Goal: Entertainment & Leisure: Consume media (video, audio)

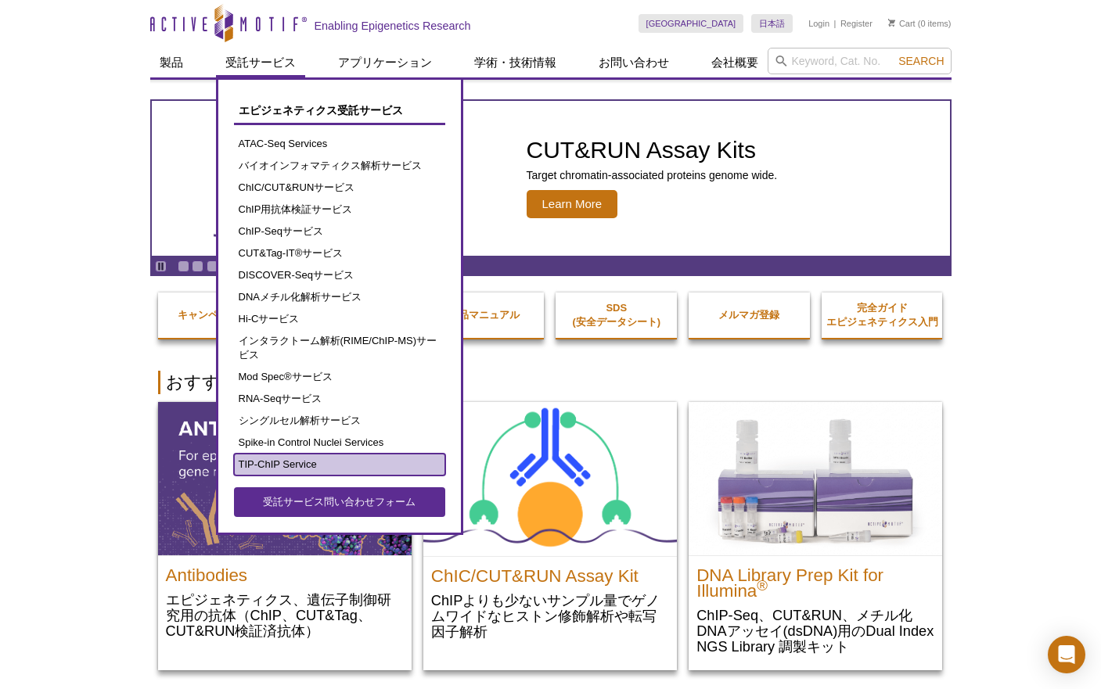
click at [285, 462] on link "TIP-ChIP Service" at bounding box center [339, 465] width 211 height 22
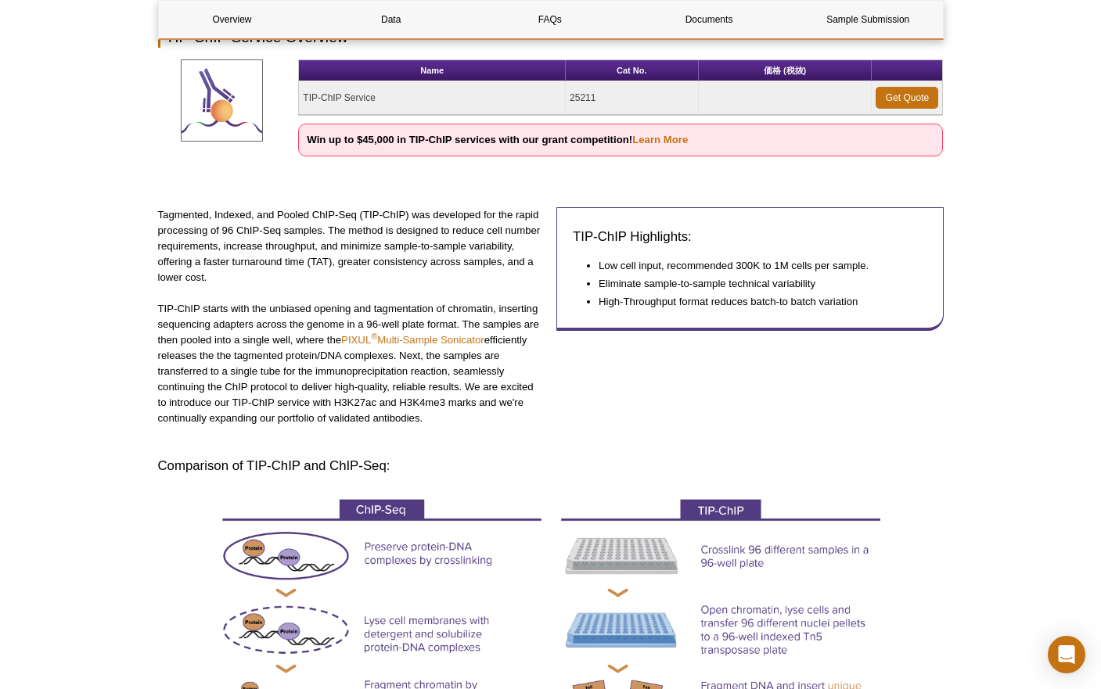
scroll to position [214, 0]
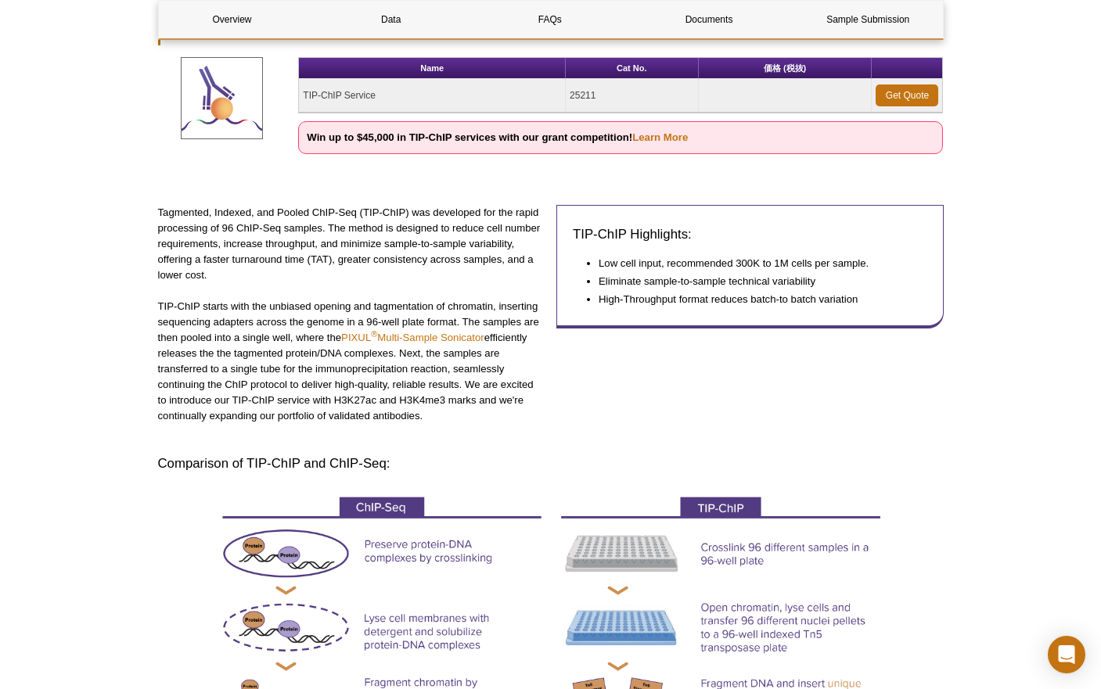
click at [695, 354] on div "TIP-ChIP Highlights: Low cell input, recommended 300K to 1M cells per sample. E…" at bounding box center [749, 322] width 387 height 235
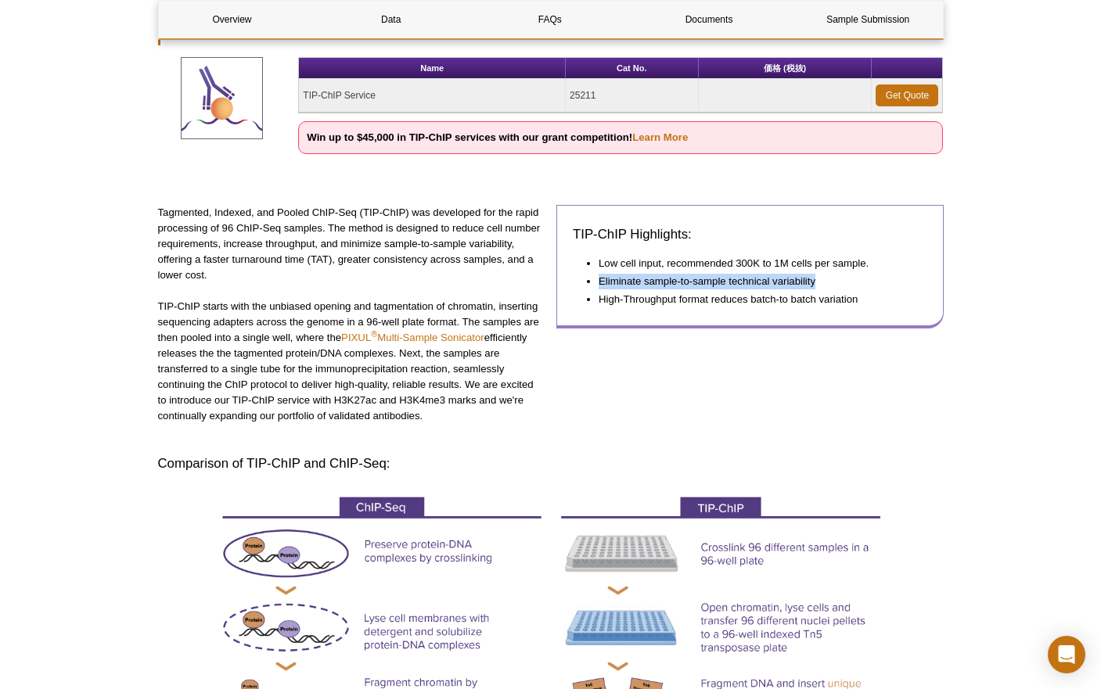
drag, startPoint x: 815, startPoint y: 283, endPoint x: 599, endPoint y: 284, distance: 216.7
click at [599, 284] on li "Eliminate sample-to-sample technical variability" at bounding box center [755, 282] width 313 height 16
copy li "Eliminate sample-to-sample technical variability"
drag, startPoint x: 748, startPoint y: 300, endPoint x: 763, endPoint y: 297, distance: 15.0
click at [748, 300] on li "High-Throughput format reduces batch-to batch variation" at bounding box center [755, 300] width 313 height 16
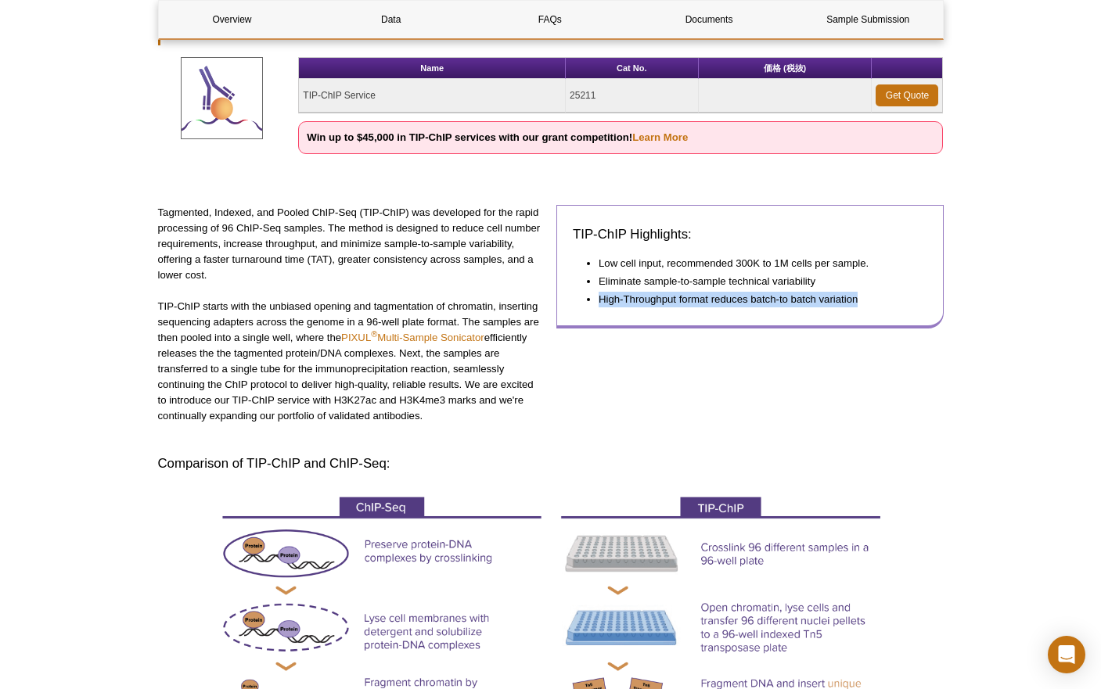
drag, startPoint x: 856, startPoint y: 300, endPoint x: 600, endPoint y: 296, distance: 255.9
click at [600, 296] on li "High-Throughput format reduces batch-to batch variation" at bounding box center [755, 300] width 313 height 16
copy li "High-Throughput format reduces batch-to batch variation"
click at [277, 274] on p "Tagmented, Indexed, and Pooled ChIP-Seq (TIP-ChIP) was developed for the rapid …" at bounding box center [351, 244] width 387 height 78
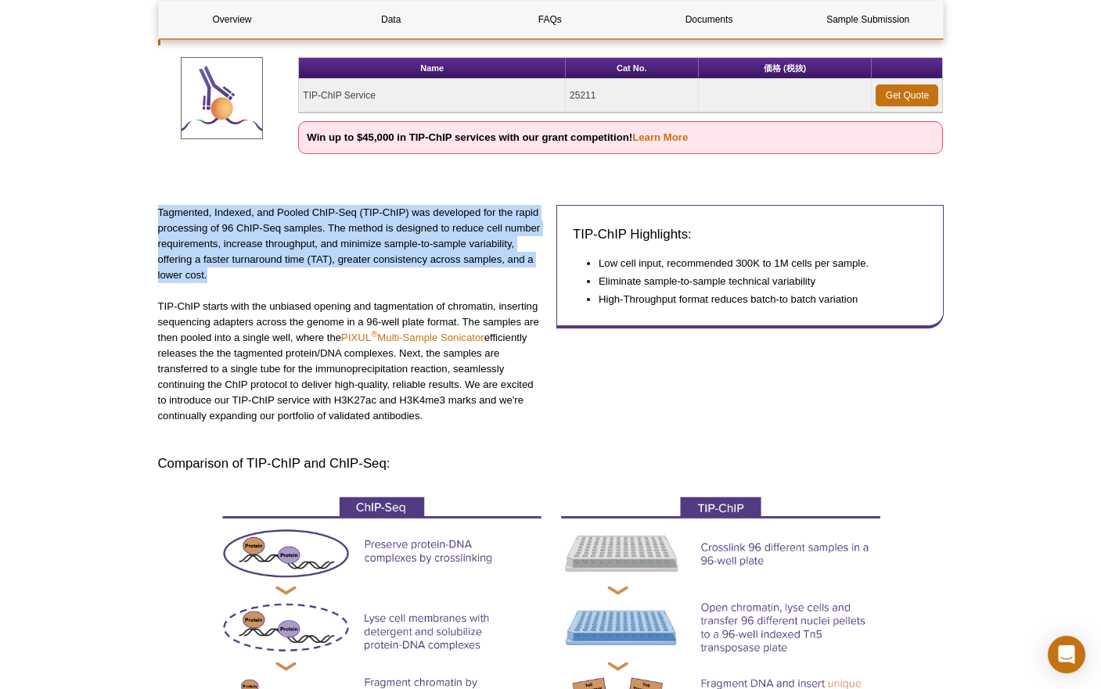
drag, startPoint x: 229, startPoint y: 274, endPoint x: 151, endPoint y: 219, distance: 95.5
copy p "Tagmented, Indexed, and Pooled ChIP-Seq (TIP-ChIP) was developed for the rapid …"
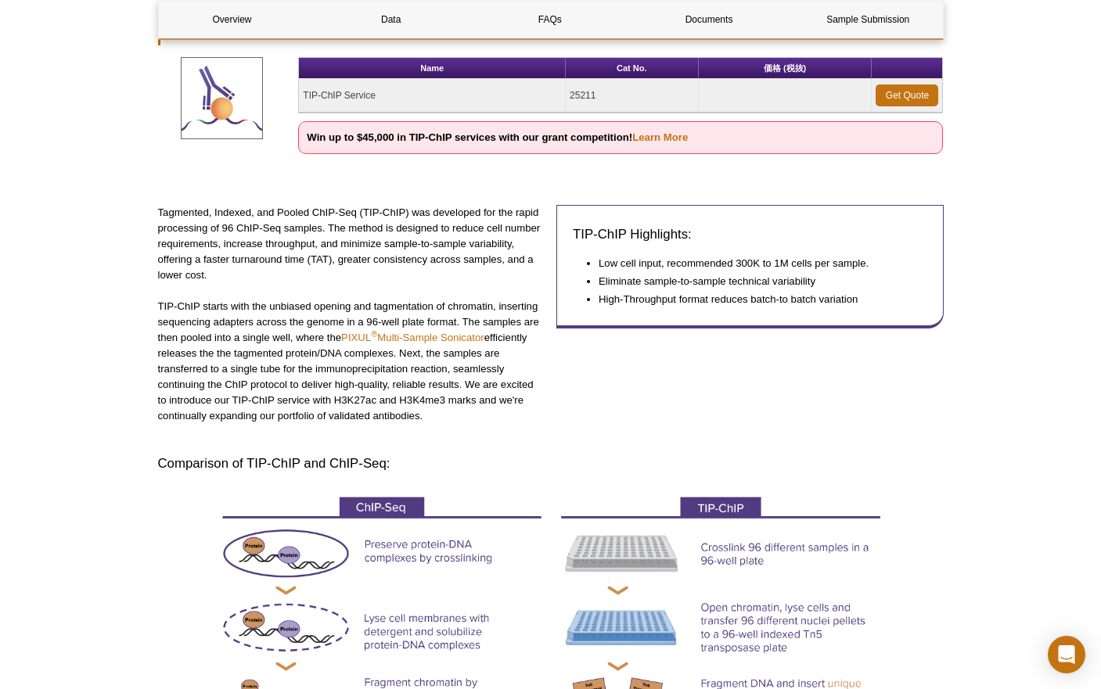
click at [1012, 348] on div "Get a Quote" at bounding box center [1041, 388] width 117 height 156
click at [183, 304] on p "TIP-ChIP starts with the unbiased opening and tagmentation of chromatin, insert…" at bounding box center [351, 361] width 387 height 125
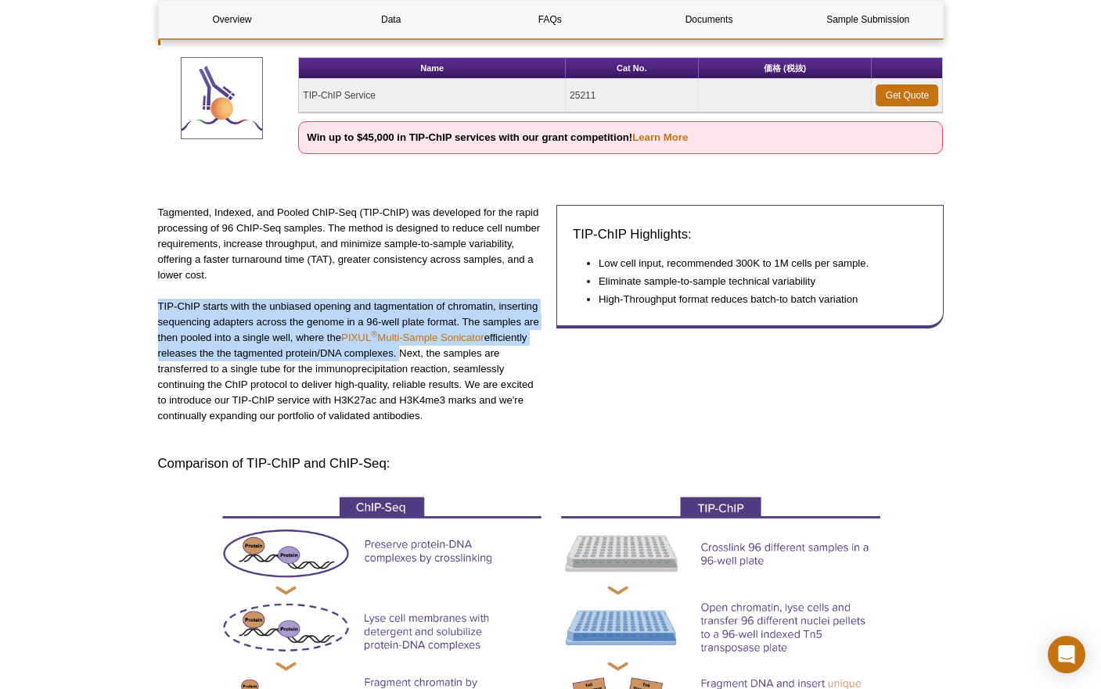
drag, startPoint x: 158, startPoint y: 304, endPoint x: 397, endPoint y: 358, distance: 244.7
click at [397, 358] on p "TIP-ChIP starts with the unbiased opening and tagmentation of chromatin, insert…" at bounding box center [351, 361] width 387 height 125
copy p "TIP-ChIP starts with the unbiased opening and tagmentation of chromatin, insert…"
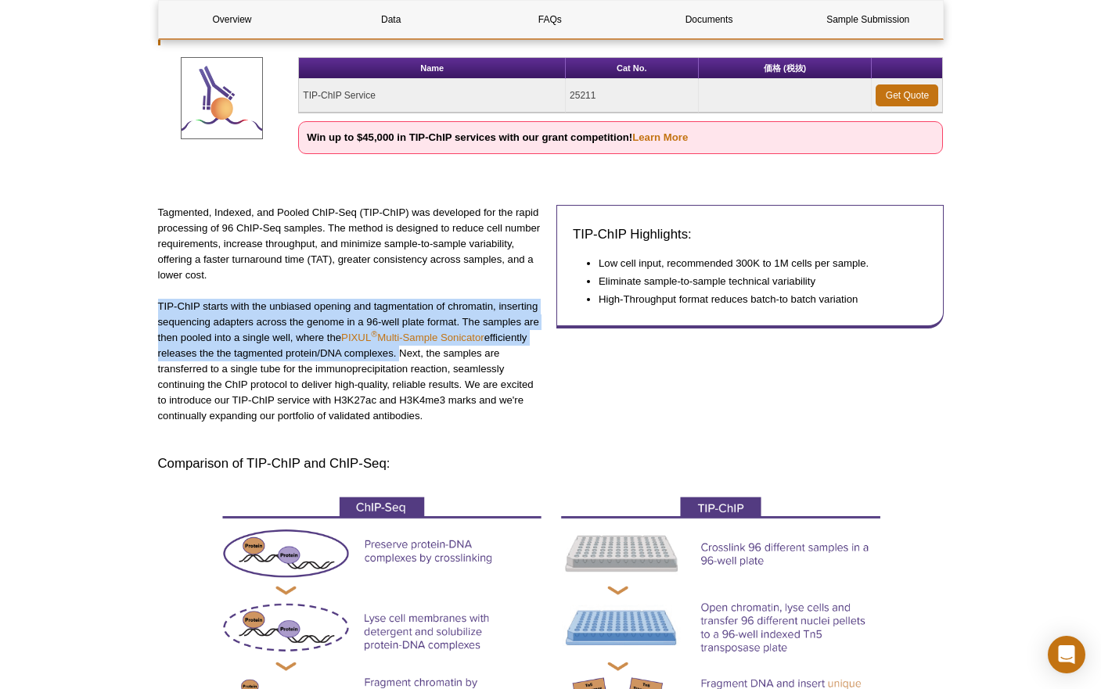
drag, startPoint x: 159, startPoint y: 302, endPoint x: 397, endPoint y: 357, distance: 244.8
click at [397, 357] on p "TIP-ChIP starts with the unbiased opening and tagmentation of chromatin, insert…" at bounding box center [351, 361] width 387 height 125
copy p "TIP-ChIP starts with the unbiased opening and tagmentation of chromatin, insert…"
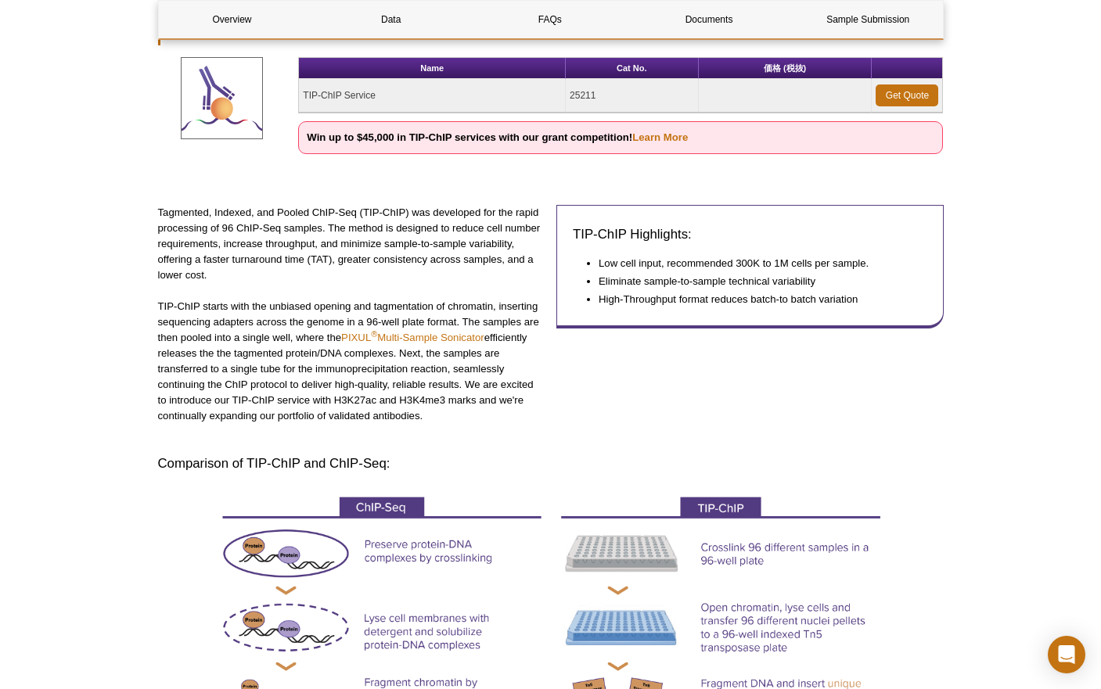
click at [424, 372] on p "TIP-ChIP starts with the unbiased opening and tagmentation of chromatin, insert…" at bounding box center [351, 361] width 387 height 125
drag, startPoint x: 399, startPoint y: 350, endPoint x: 435, endPoint y: 412, distance: 71.5
click at [435, 412] on p "TIP-ChIP starts with the unbiased opening and tagmentation of chromatin, insert…" at bounding box center [351, 361] width 387 height 125
copy p "Next, the samples are transferred to a single tube for the immunoprecipitation …"
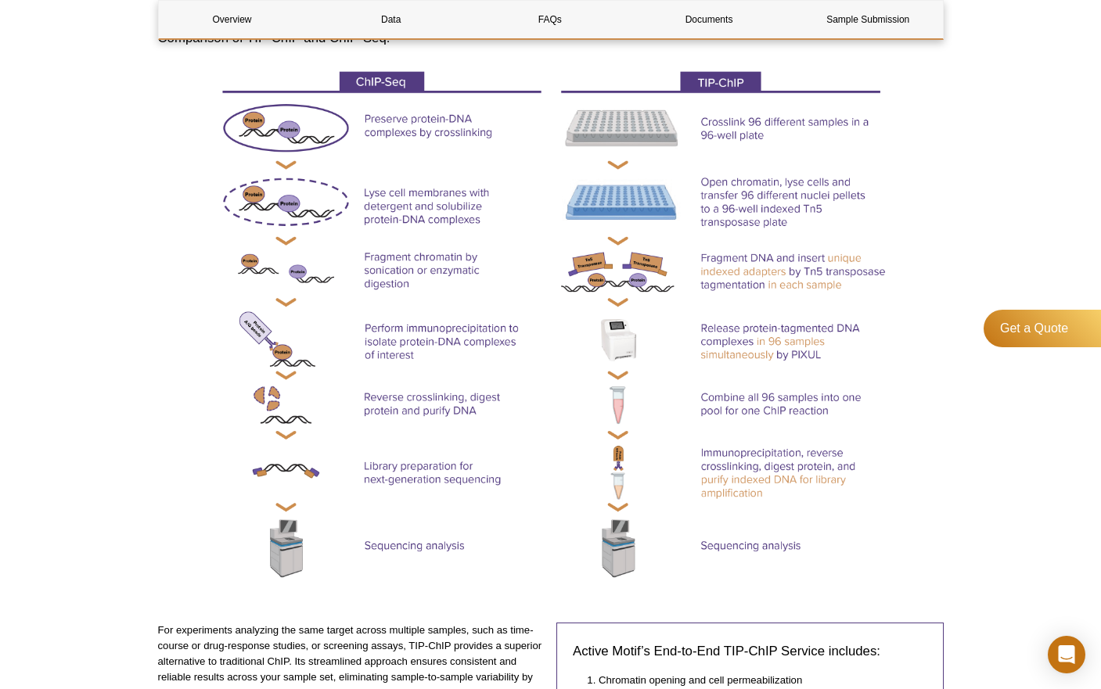
scroll to position [599, 0]
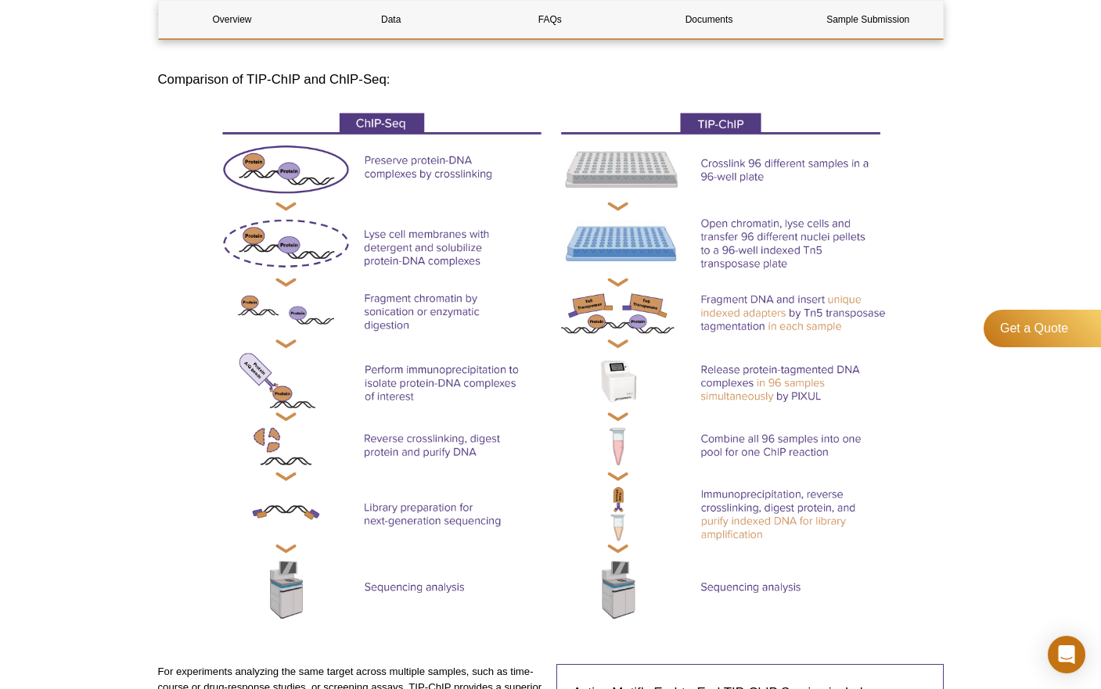
drag, startPoint x: 162, startPoint y: 80, endPoint x: 393, endPoint y: 81, distance: 230.8
click at [393, 81] on h3 "Comparison of TIP-ChIP and ChIP-Seq:" at bounding box center [551, 79] width 786 height 19
copy h3 "Comparison of TIP-ChIP and ChIP-Seq:"
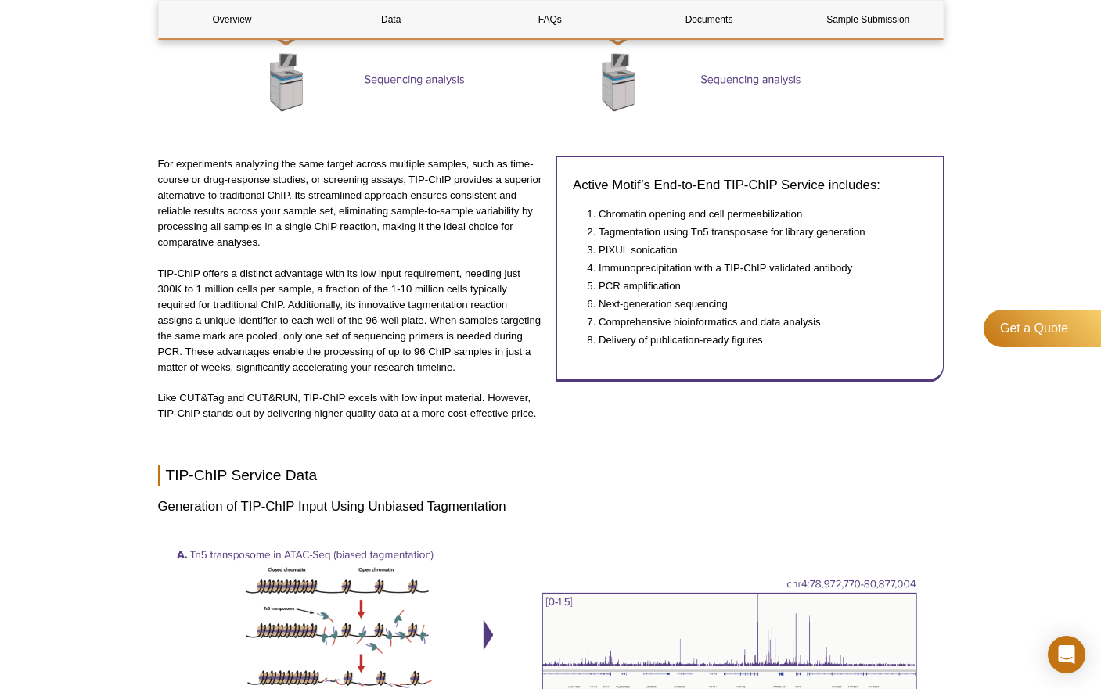
scroll to position [1108, 0]
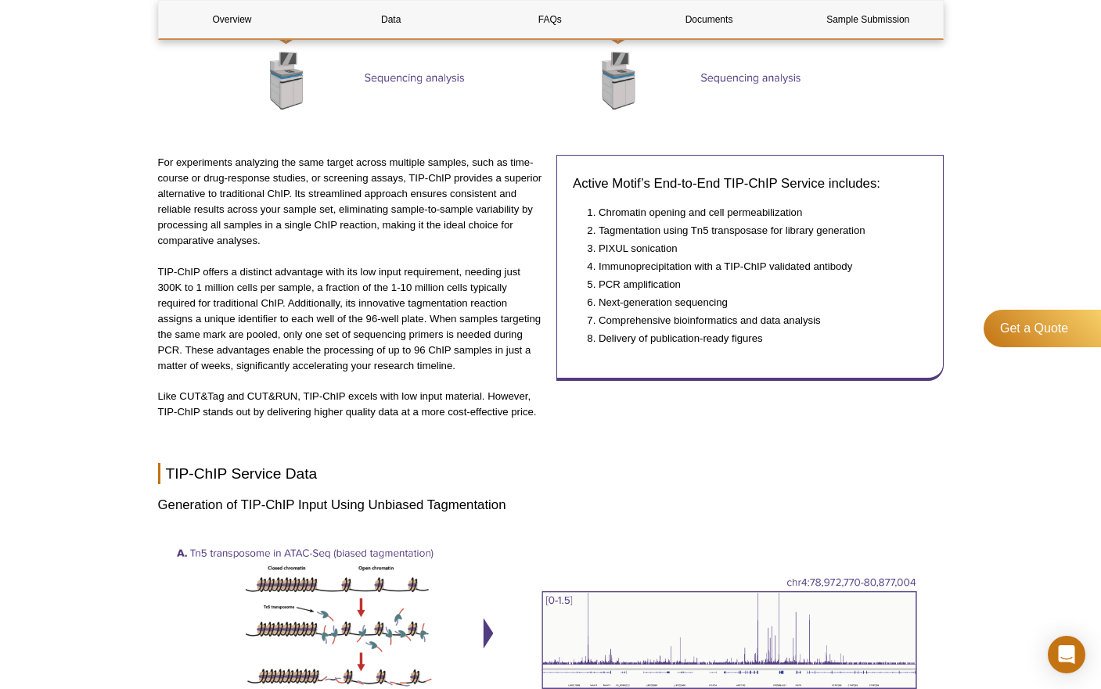
drag, startPoint x: 633, startPoint y: 441, endPoint x: 631, endPoint y: 401, distance: 40.8
click at [633, 441] on div "For experiments analyzing the same target across multiple samples, such as time…" at bounding box center [551, 301] width 786 height 293
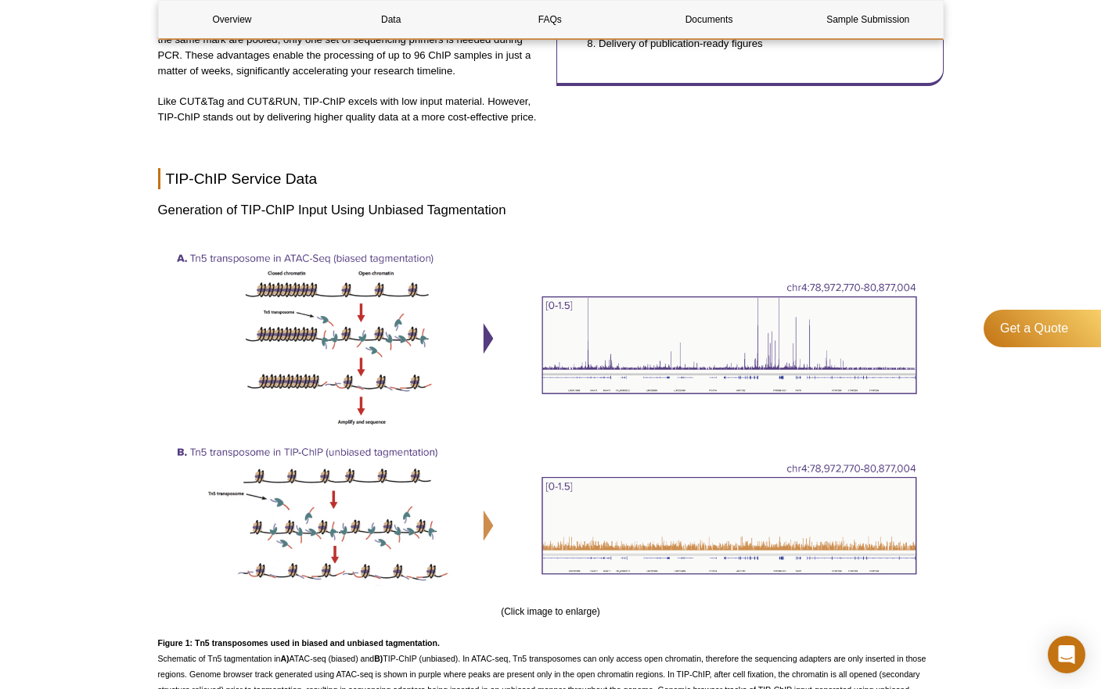
scroll to position [1366, 0]
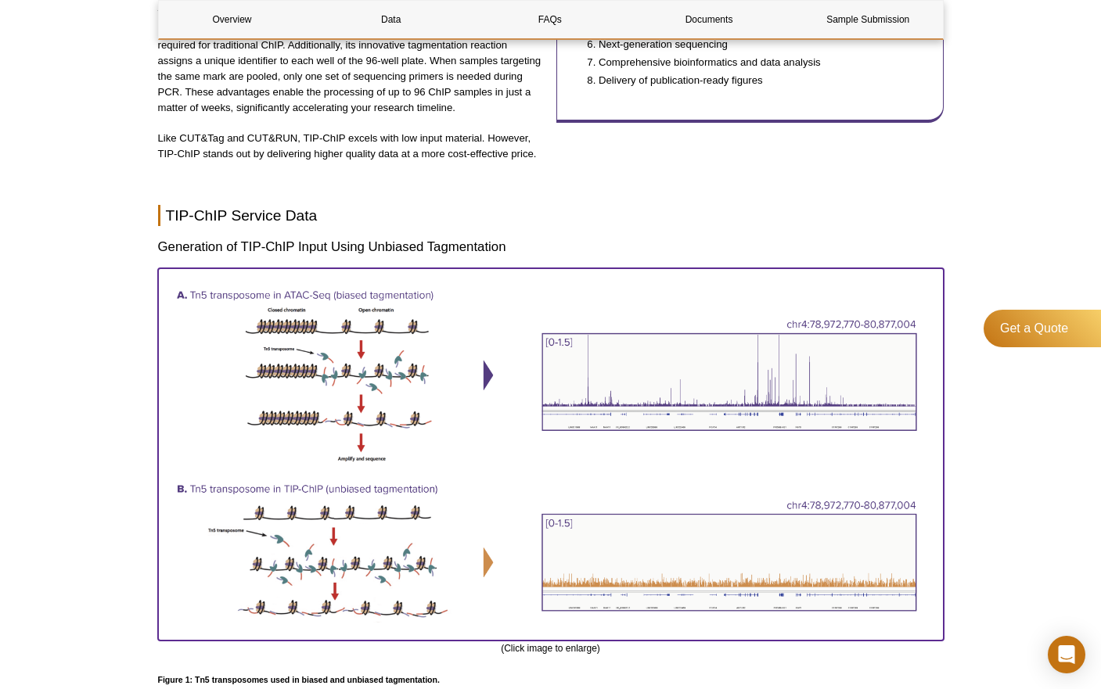
click at [221, 318] on img at bounding box center [551, 451] width 786 height 367
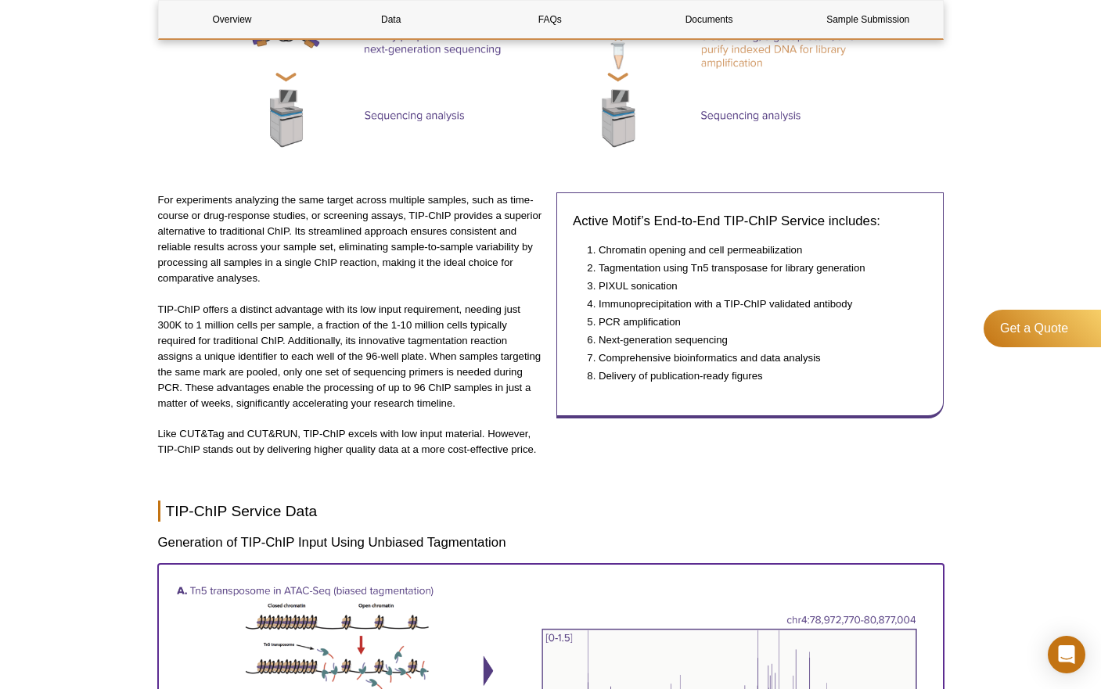
scroll to position [1070, 0]
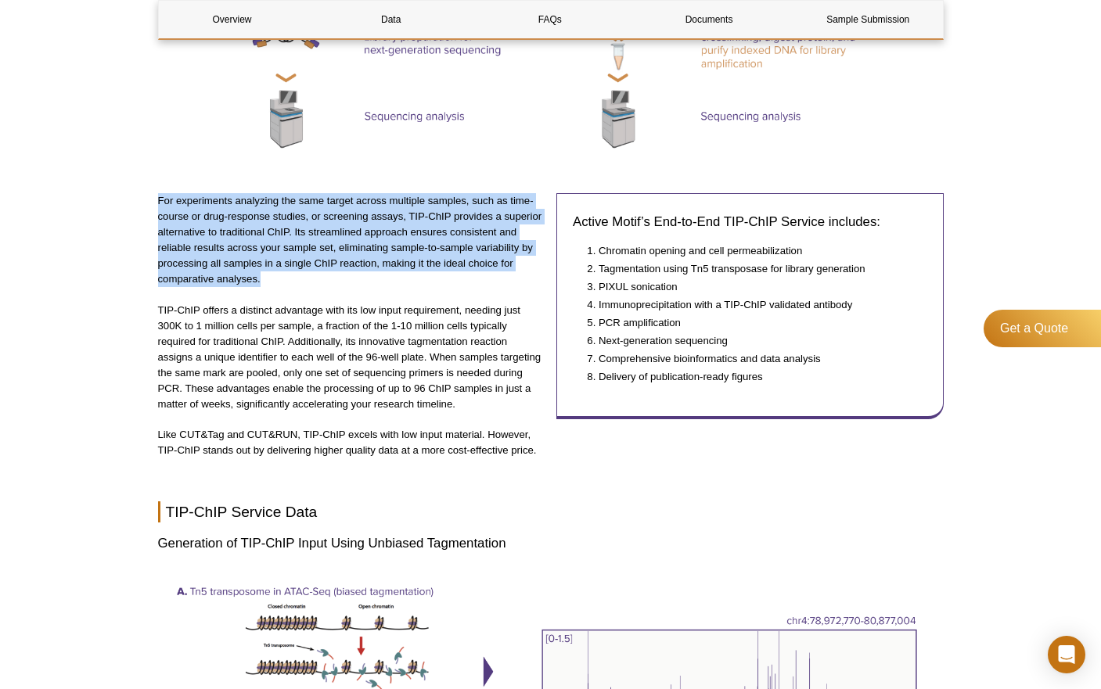
drag, startPoint x: 156, startPoint y: 196, endPoint x: 263, endPoint y: 283, distance: 138.4
copy p "For experiments analyzing the same target across multiple samples, such as time…"
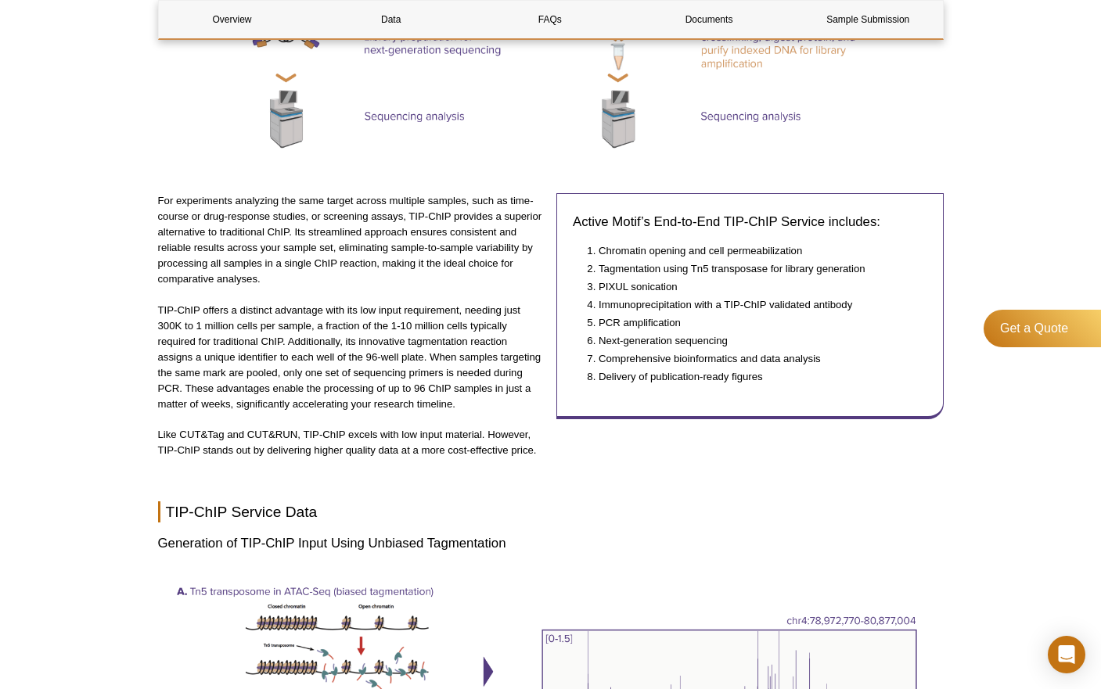
click at [378, 307] on p "TIP-ChIP offers a distinct advantage with its low input requirement, needing ju…" at bounding box center [351, 358] width 387 height 110
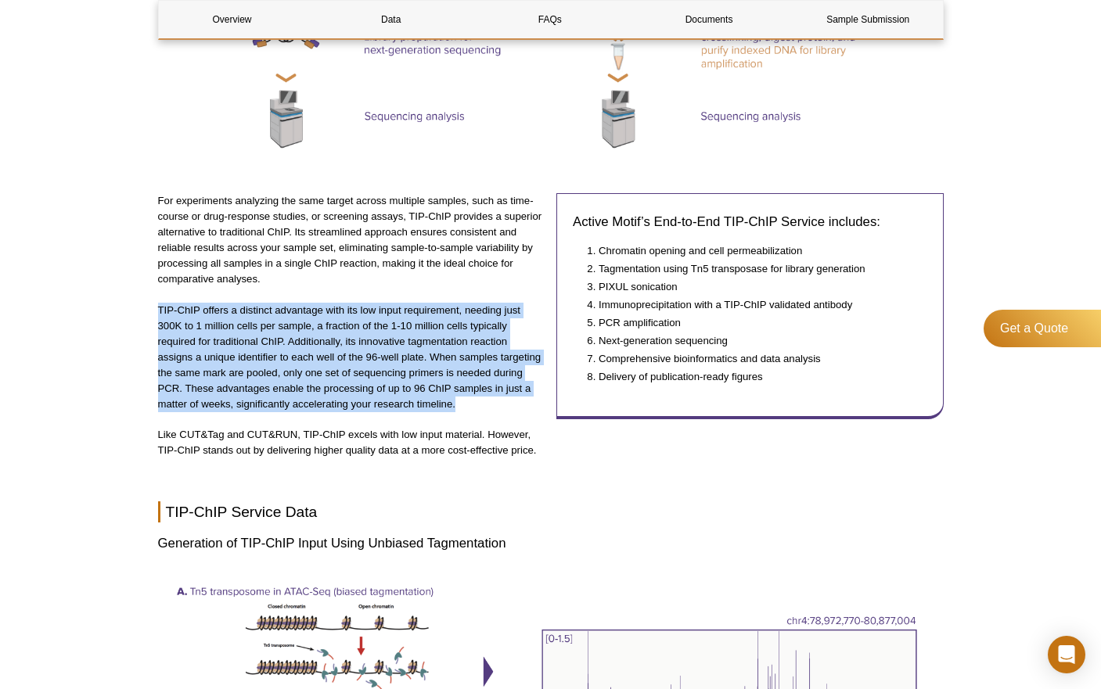
drag, startPoint x: 475, startPoint y: 404, endPoint x: 148, endPoint y: 302, distance: 342.7
copy p "TIP-ChIP offers a distinct advantage with its low input requirement, needing ju…"
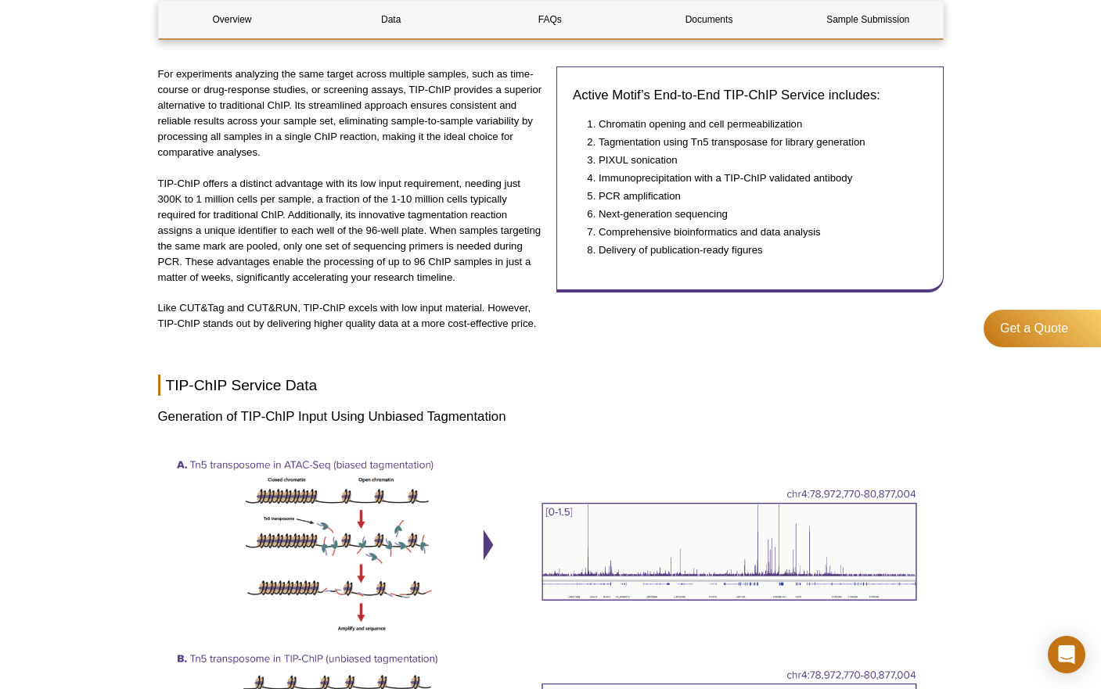
scroll to position [1197, 0]
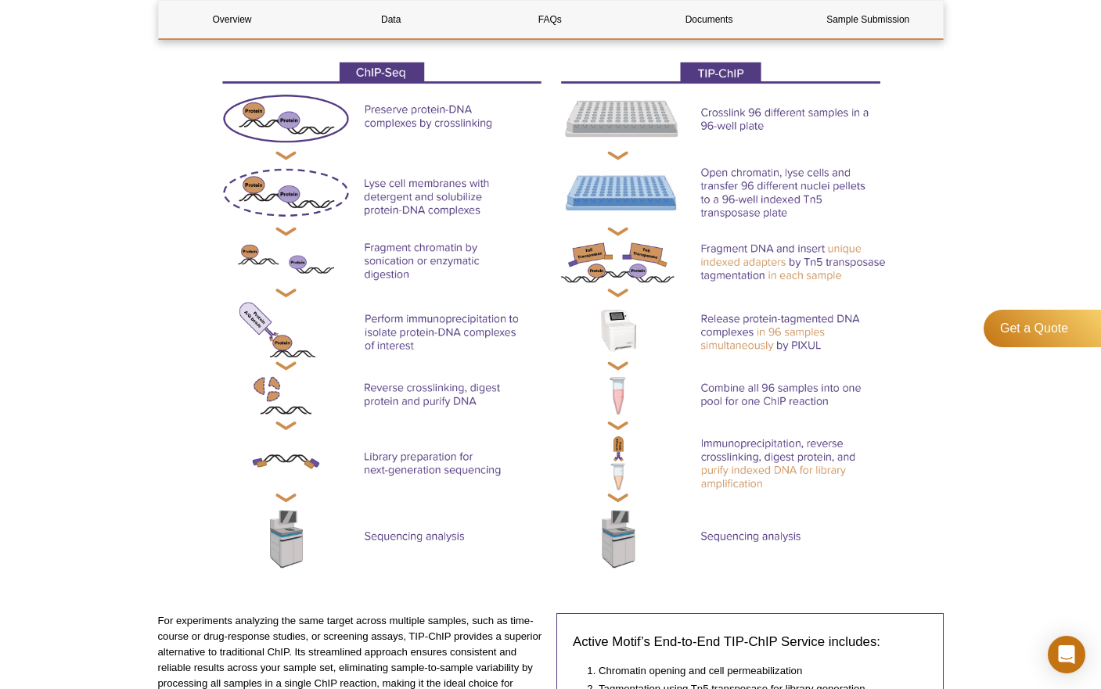
scroll to position [962, 0]
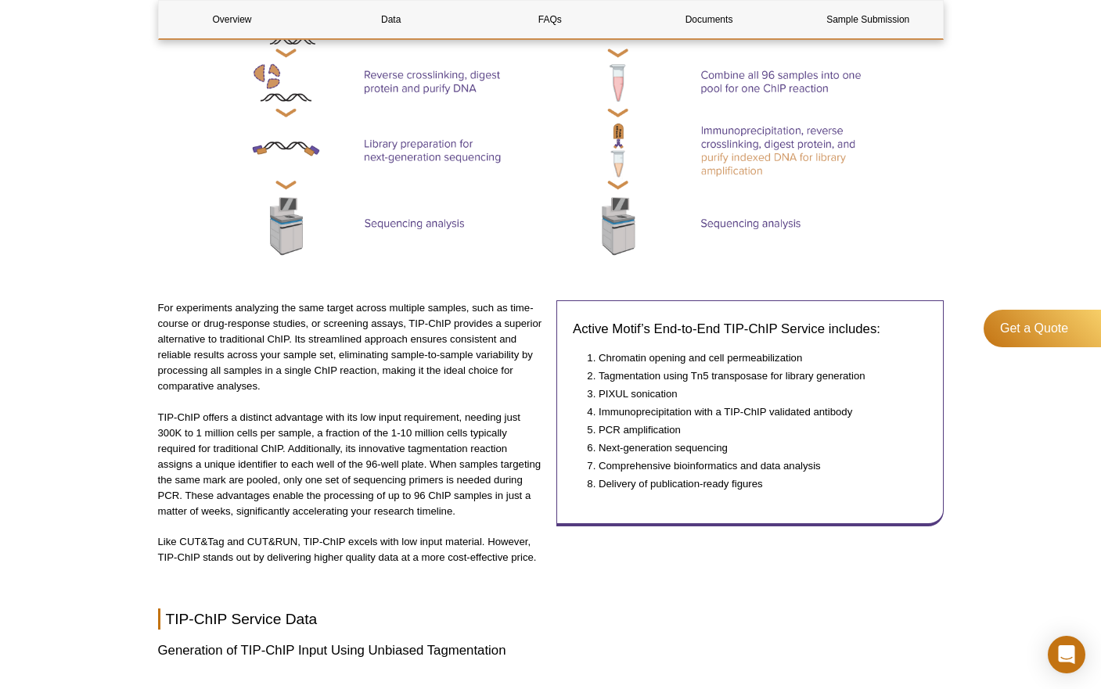
click at [348, 526] on div "For experiments analyzing the same target across multiple samples, such as time…" at bounding box center [351, 440] width 387 height 281
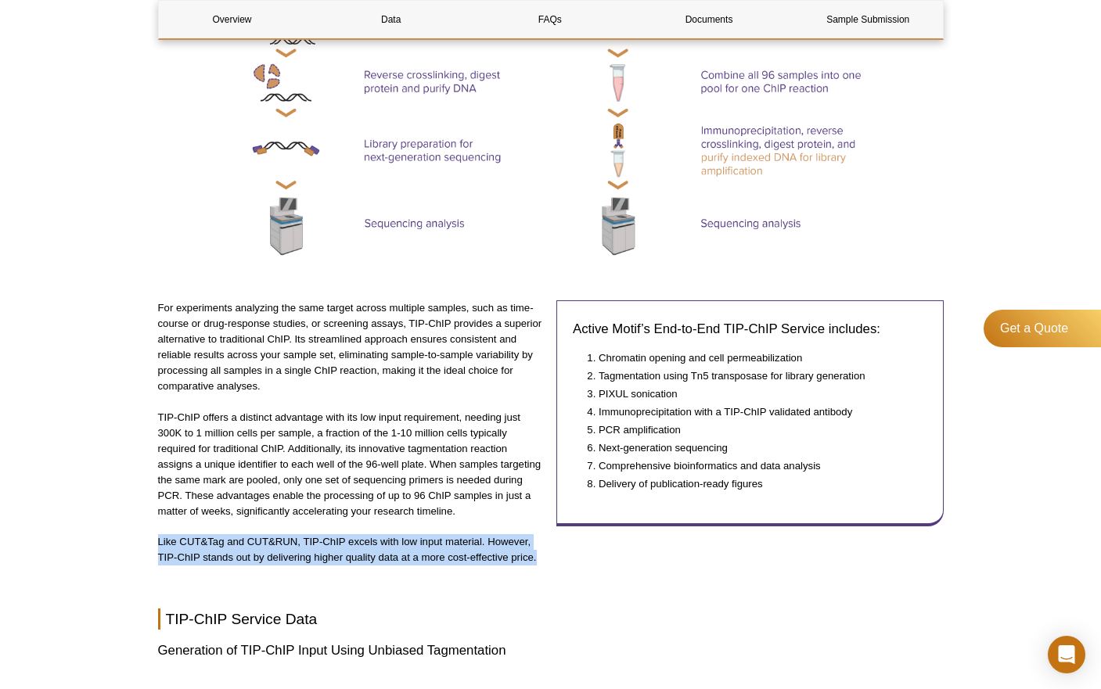
drag, startPoint x: 158, startPoint y: 544, endPoint x: 541, endPoint y: 557, distance: 382.8
click at [541, 557] on p "Like CUT&Tag and CUT&RUN, TIP-ChIP excels with low input material. However, TIP…" at bounding box center [351, 549] width 387 height 31
copy p "Like CUT&Tag and CUT&RUN, TIP-ChIP excels with low input material. However, TIP…"
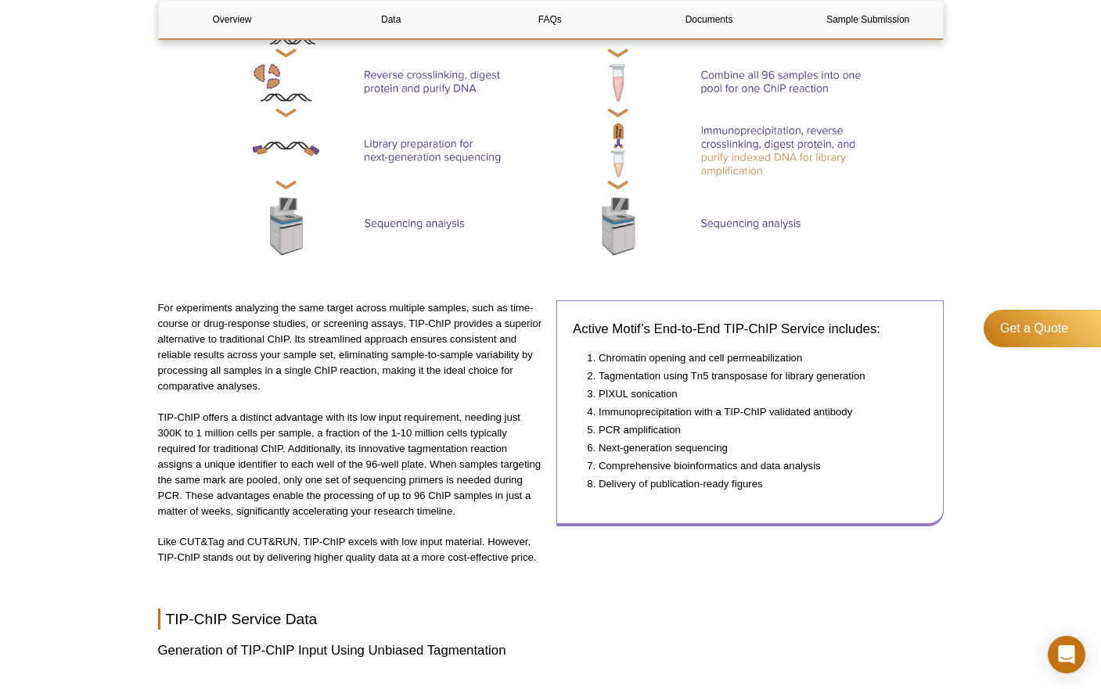
click at [785, 479] on li "Delivery of publication-ready figures" at bounding box center [755, 484] width 313 height 16
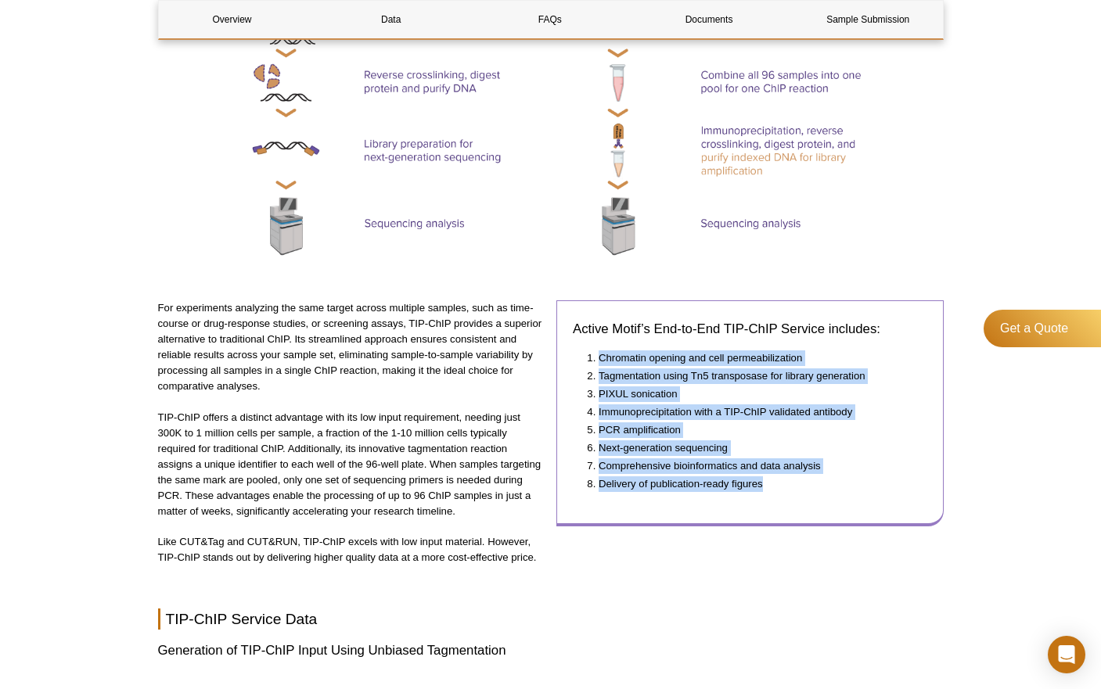
drag, startPoint x: 782, startPoint y: 487, endPoint x: 586, endPoint y: 347, distance: 241.2
click at [586, 347] on div "Active Motif’s End-to-End TIP-ChIP Service includes: Chromatin opening and cell…" at bounding box center [749, 413] width 387 height 226
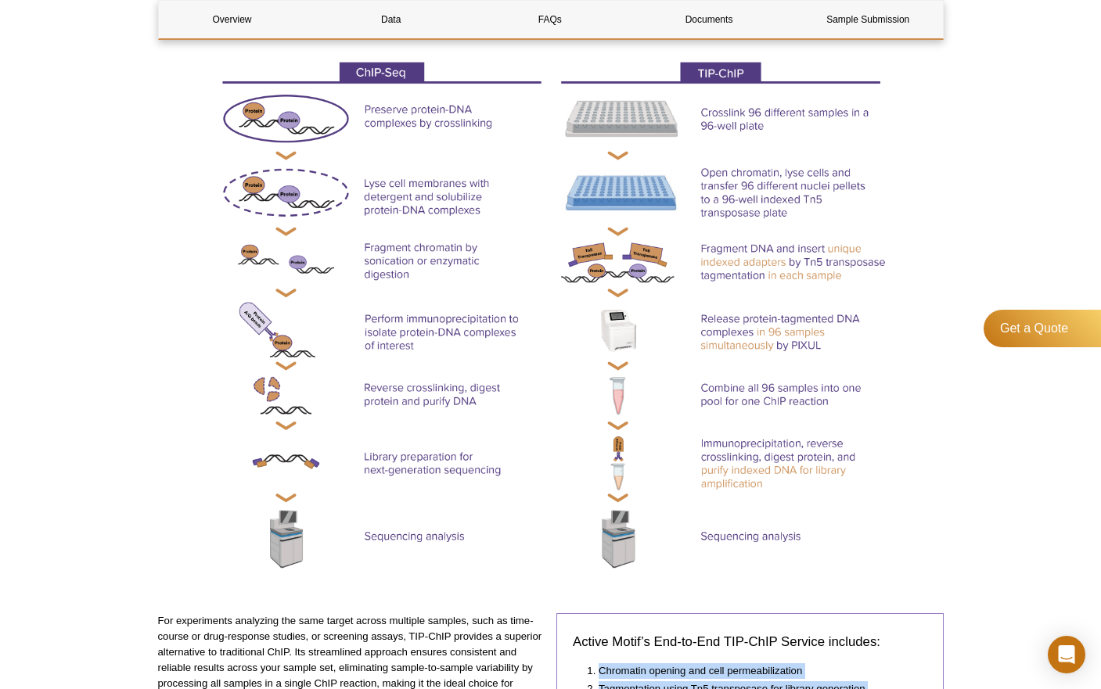
scroll to position [728, 0]
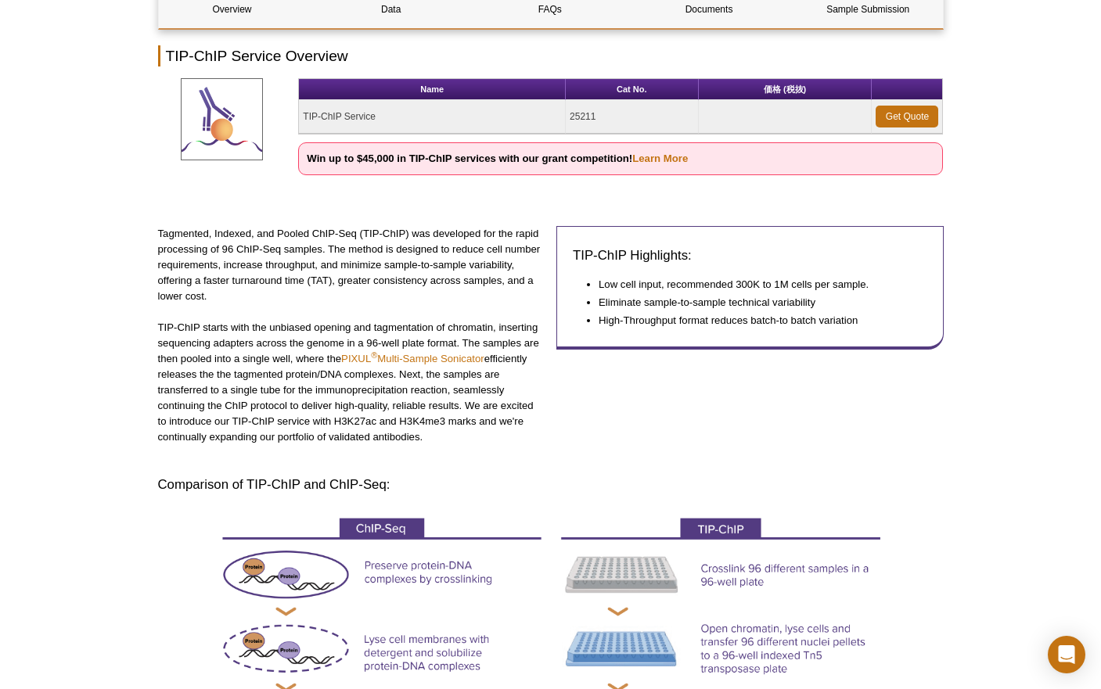
scroll to position [180, 0]
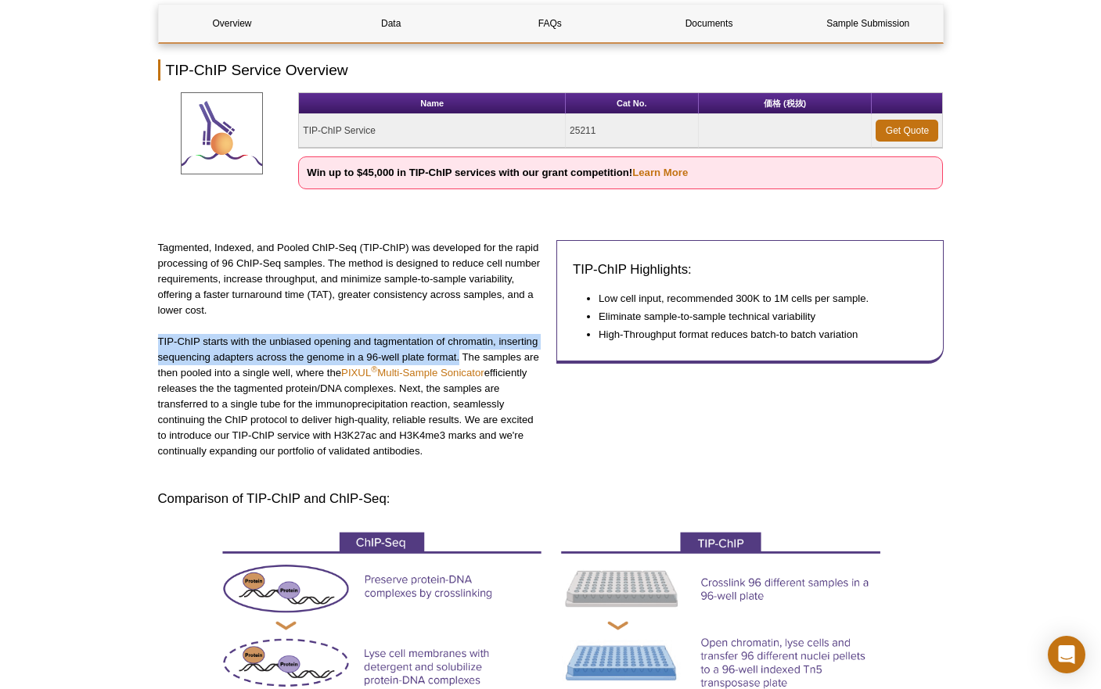
drag, startPoint x: 156, startPoint y: 336, endPoint x: 460, endPoint y: 351, distance: 304.7
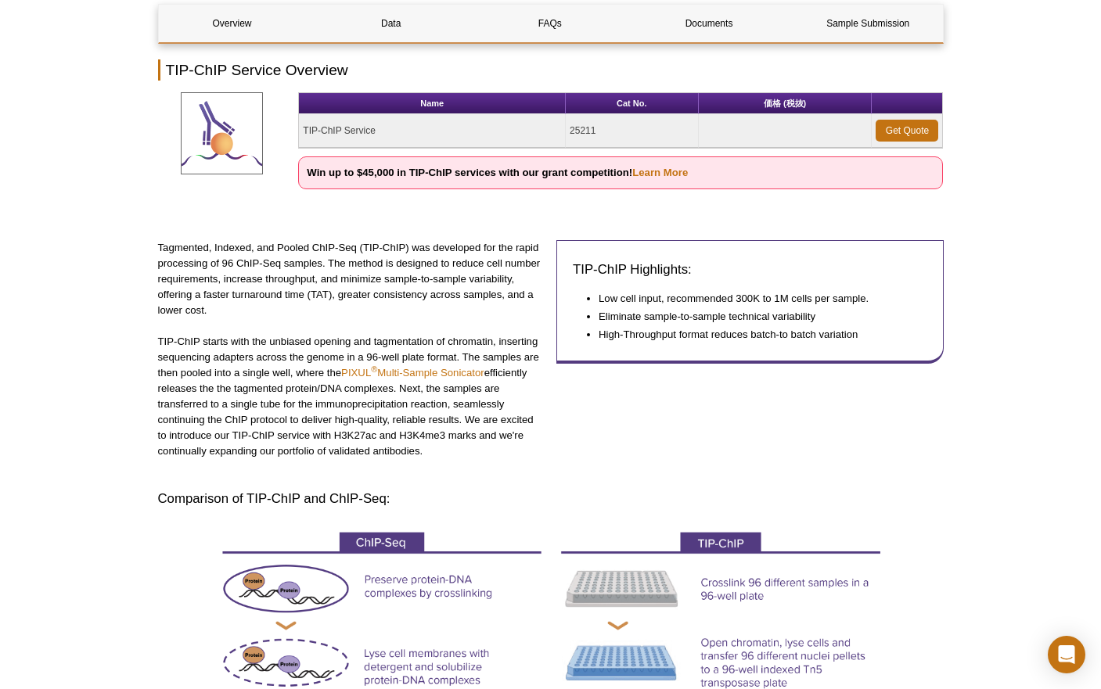
click at [593, 494] on h3 "Comparison of TIP-ChIP and ChIP-Seq:" at bounding box center [551, 499] width 786 height 19
drag, startPoint x: 153, startPoint y: 340, endPoint x: 497, endPoint y: 451, distance: 361.2
click at [663, 385] on div "TIP-ChIP Highlights: Low cell input, recommended 300K to 1M cells per sample. E…" at bounding box center [749, 357] width 387 height 235
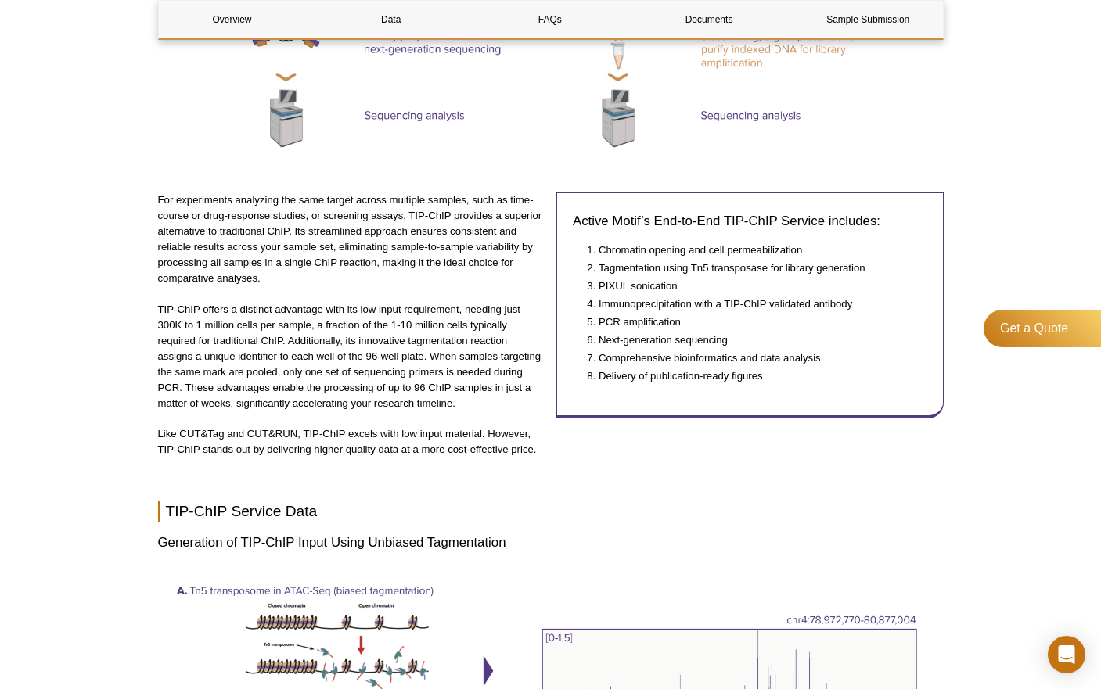
scroll to position [1091, 0]
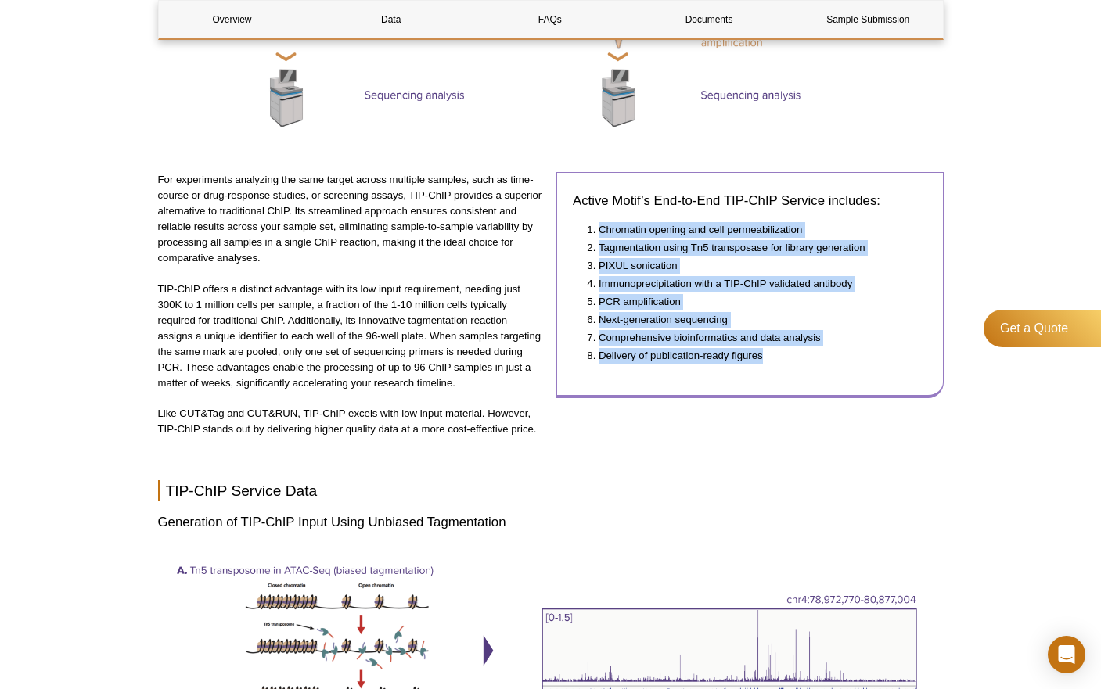
drag, startPoint x: 770, startPoint y: 358, endPoint x: 571, endPoint y: 232, distance: 235.3
click at [571, 232] on div "Active Motif’s End-to-End TIP-ChIP Service includes: Chromatin opening and cell…" at bounding box center [749, 285] width 387 height 226
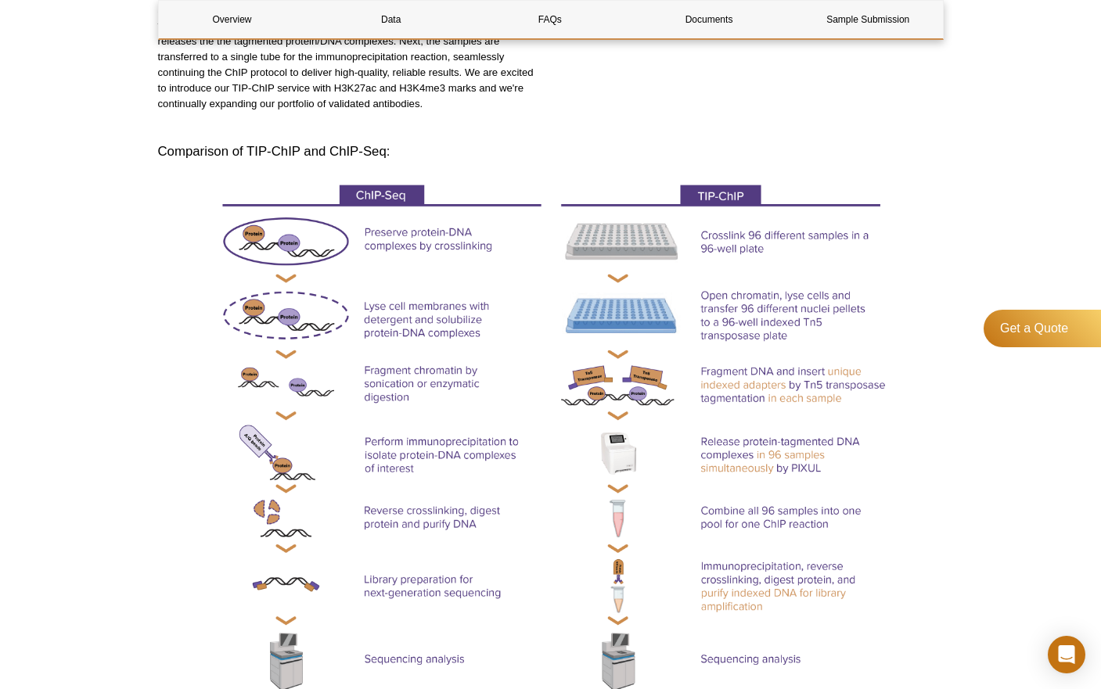
scroll to position [543, 0]
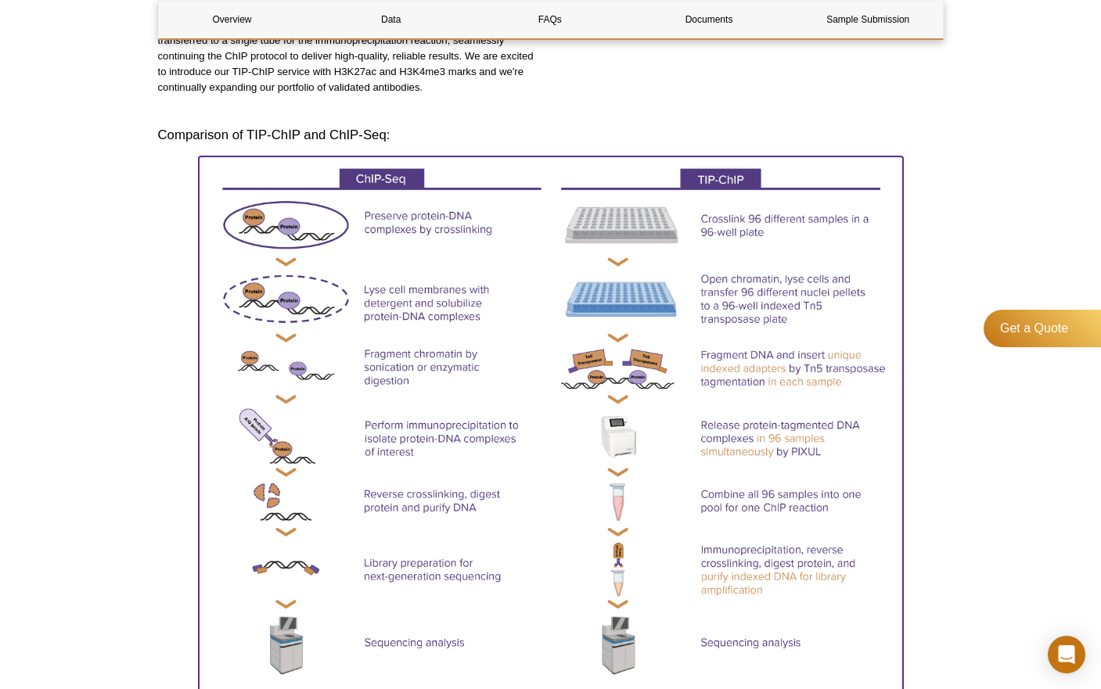
click at [737, 182] on img at bounding box center [551, 421] width 704 height 531
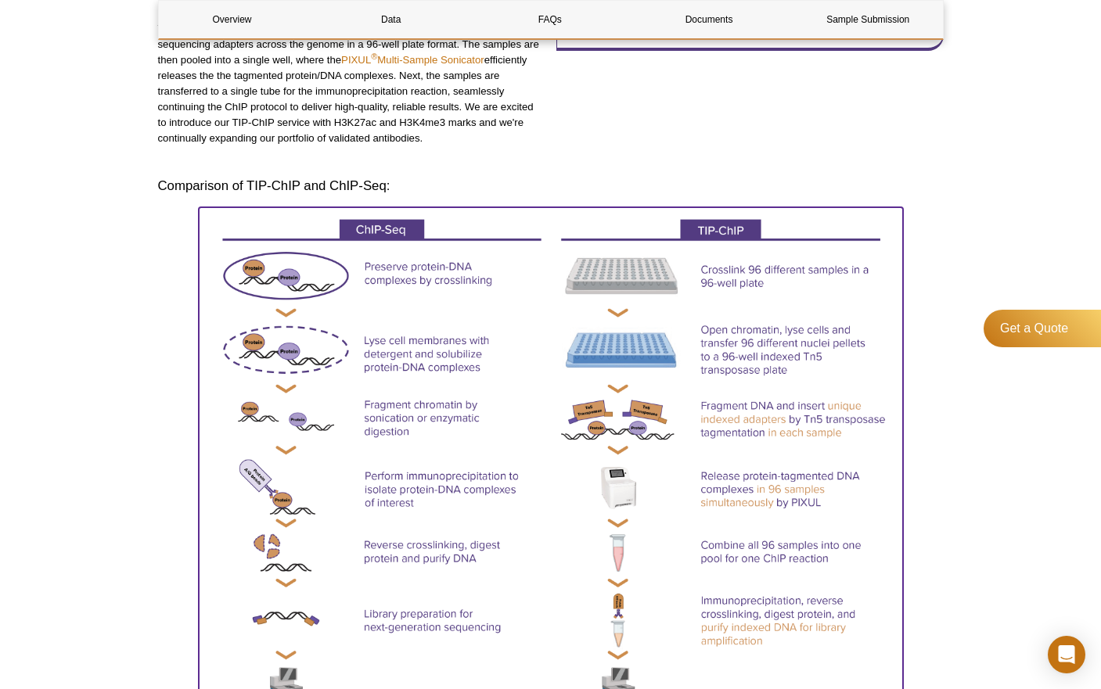
scroll to position [465, 0]
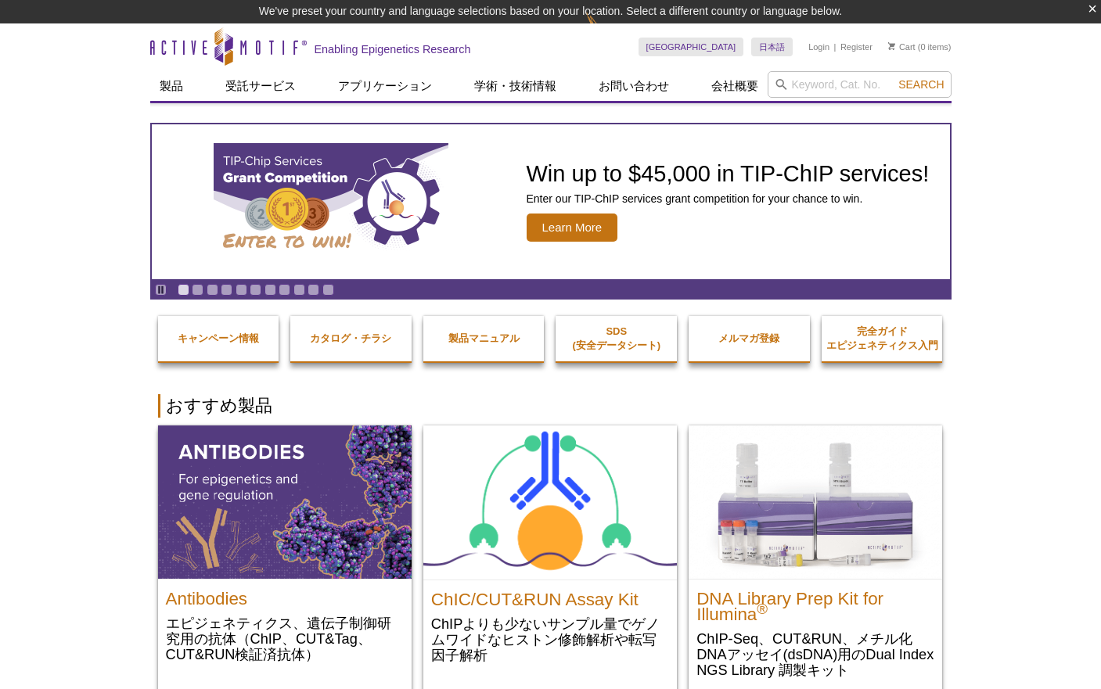
drag, startPoint x: 0, startPoint y: 0, endPoint x: 97, endPoint y: 158, distance: 185.4
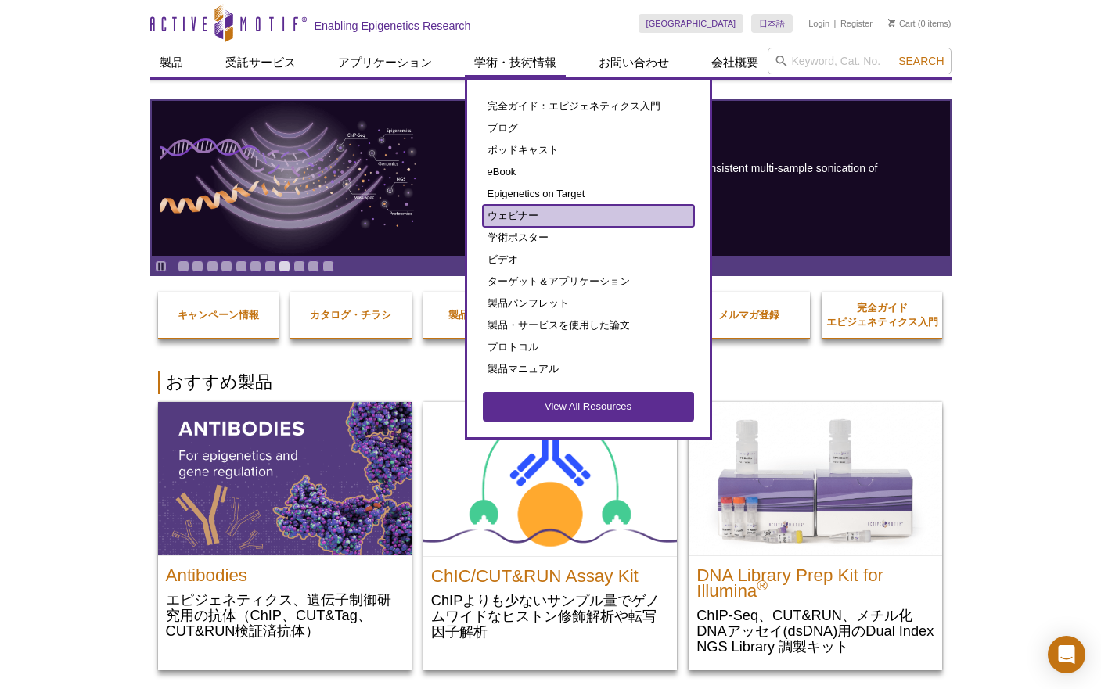
click at [512, 213] on link "ウェビナー" at bounding box center [588, 216] width 211 height 22
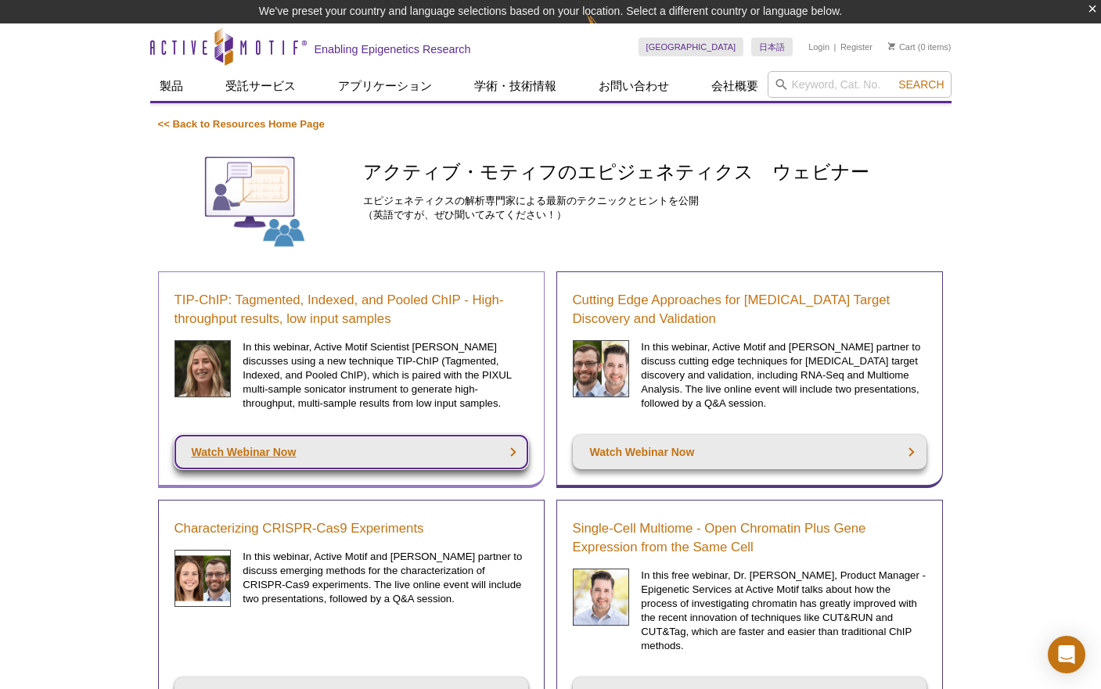
click at [254, 455] on link "Watch Webinar Now" at bounding box center [351, 452] width 354 height 34
